Goal: Information Seeking & Learning: Learn about a topic

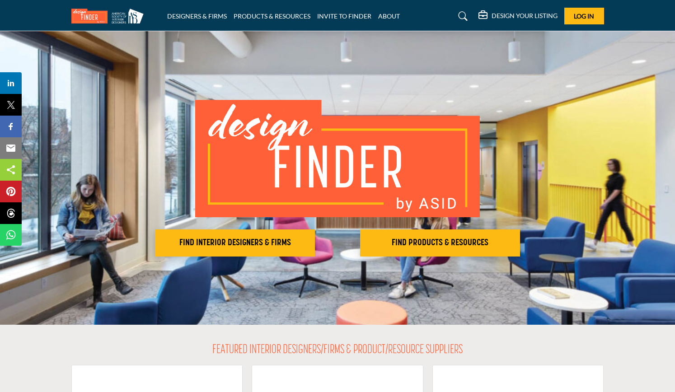
click at [529, 18] on h5 "DESIGN YOUR LISTING" at bounding box center [525, 16] width 66 height 8
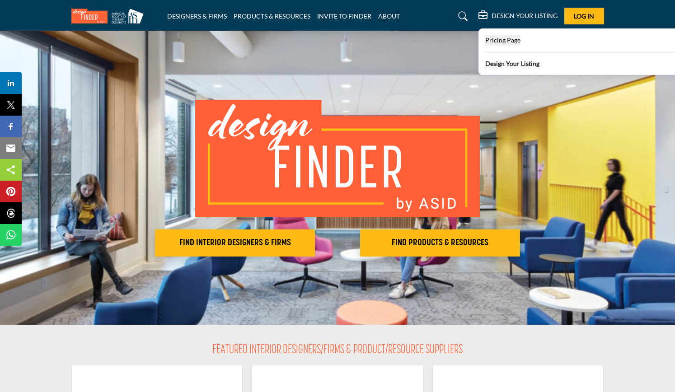
click at [510, 41] on span "Pricing Page" at bounding box center [502, 40] width 35 height 8
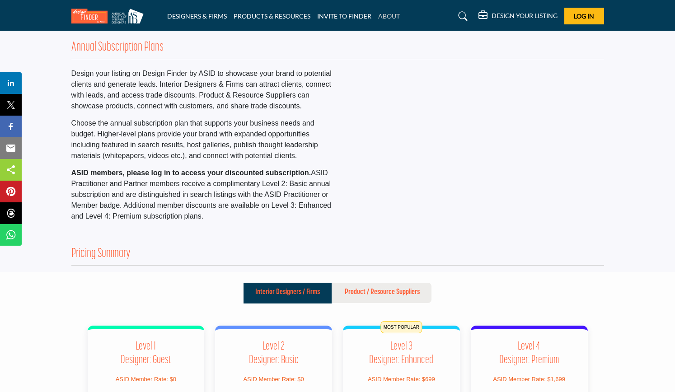
click at [389, 15] on link "ABOUT" at bounding box center [389, 16] width 22 height 8
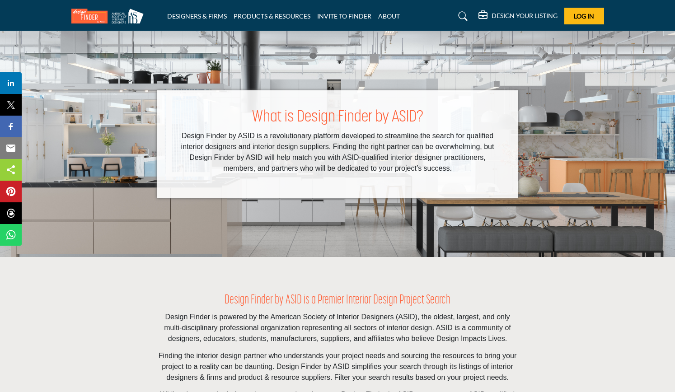
click at [94, 13] on img at bounding box center [109, 16] width 77 height 15
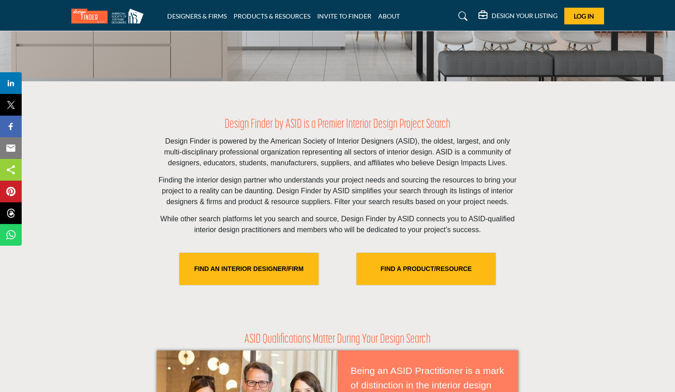
scroll to position [271, 0]
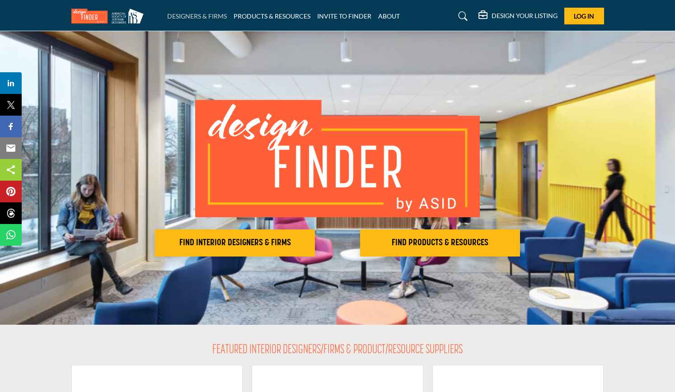
click at [208, 14] on link "DESIGNERS & FIRMS" at bounding box center [197, 16] width 60 height 8
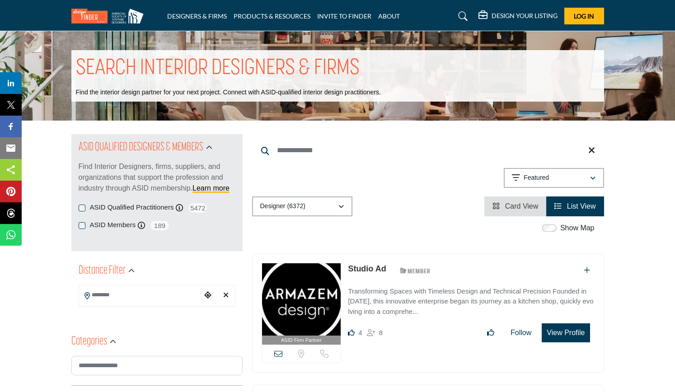
scroll to position [45, 0]
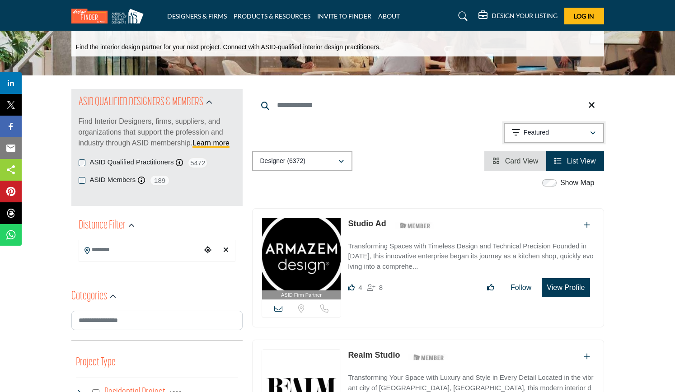
click at [588, 133] on div "Featured" at bounding box center [551, 132] width 78 height 11
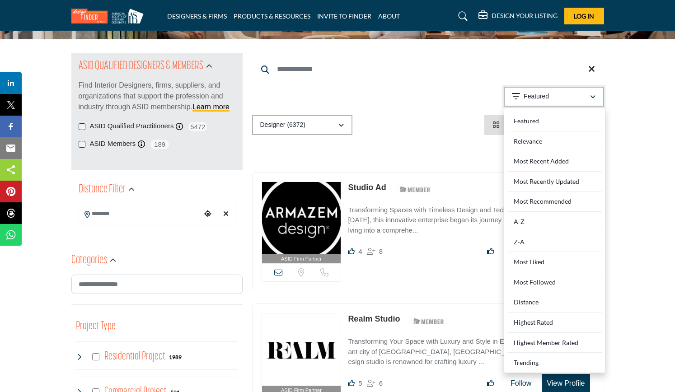
scroll to position [90, 0]
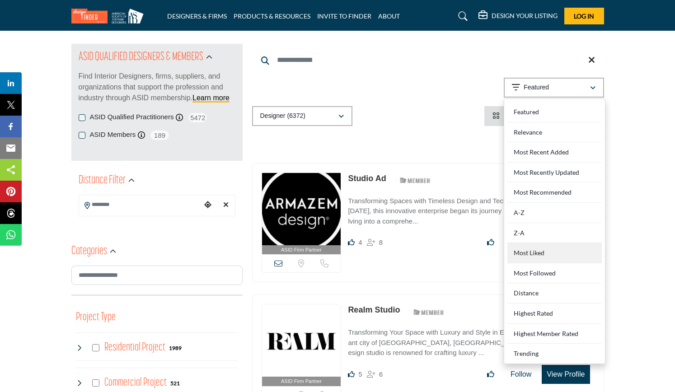
click at [527, 253] on div "Most Liked" at bounding box center [554, 253] width 94 height 20
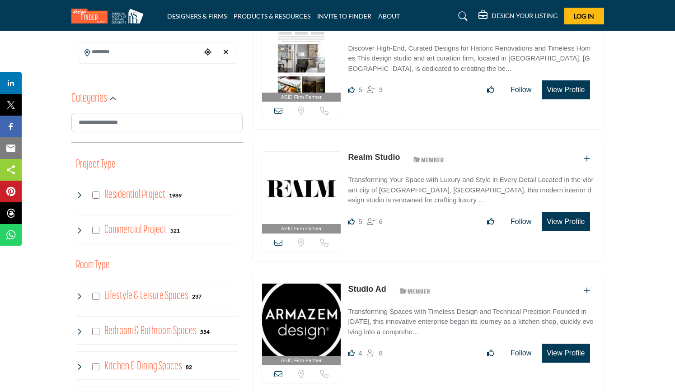
scroll to position [226, 0]
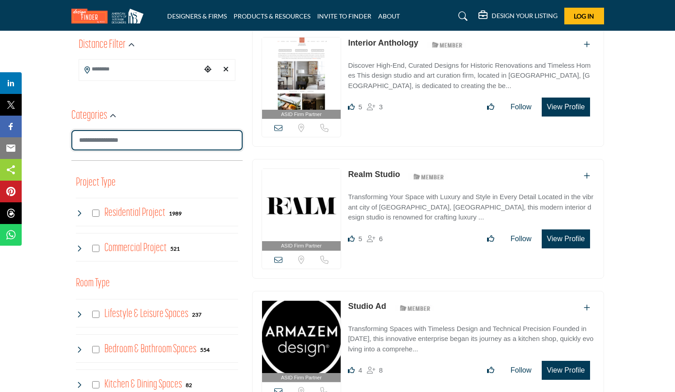
click at [150, 142] on input "Search Category" at bounding box center [156, 140] width 171 height 20
click at [112, 116] on icon "button" at bounding box center [113, 116] width 6 height 6
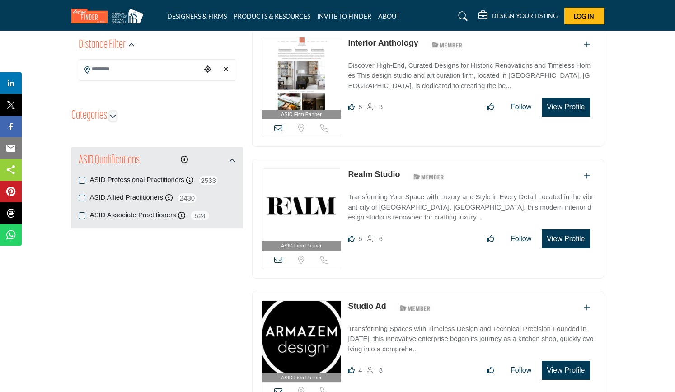
click at [112, 116] on icon "button" at bounding box center [113, 116] width 6 height 6
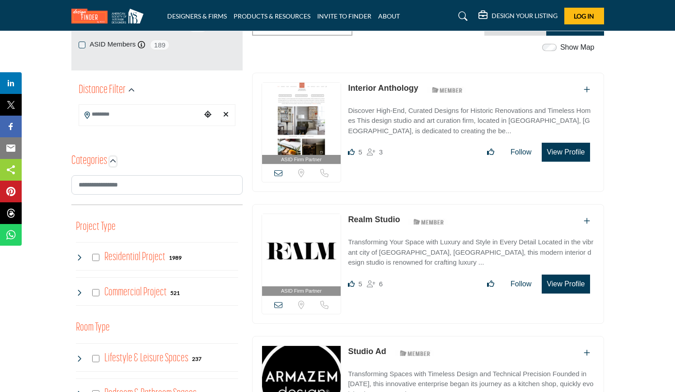
scroll to position [0, 0]
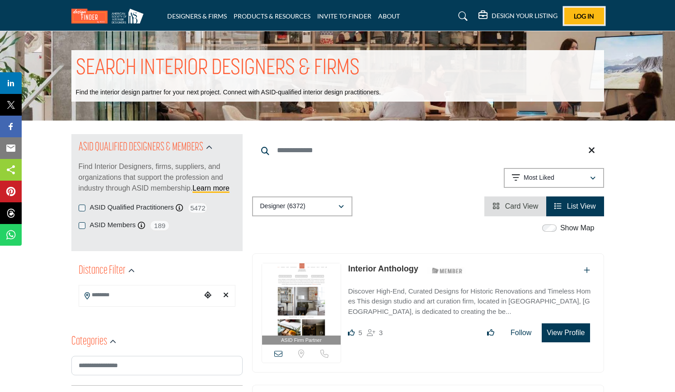
click at [586, 16] on span "Log In" at bounding box center [584, 16] width 20 height 8
